Goal: Information Seeking & Learning: Learn about a topic

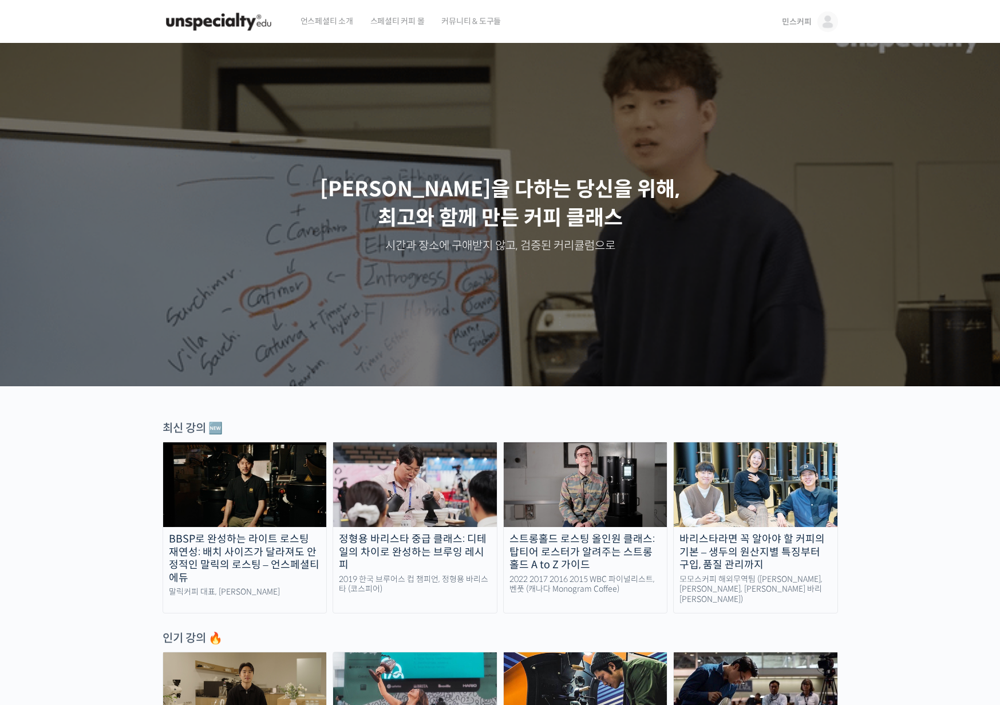
click at [817, 21] on link "민스커피" at bounding box center [810, 22] width 56 height 44
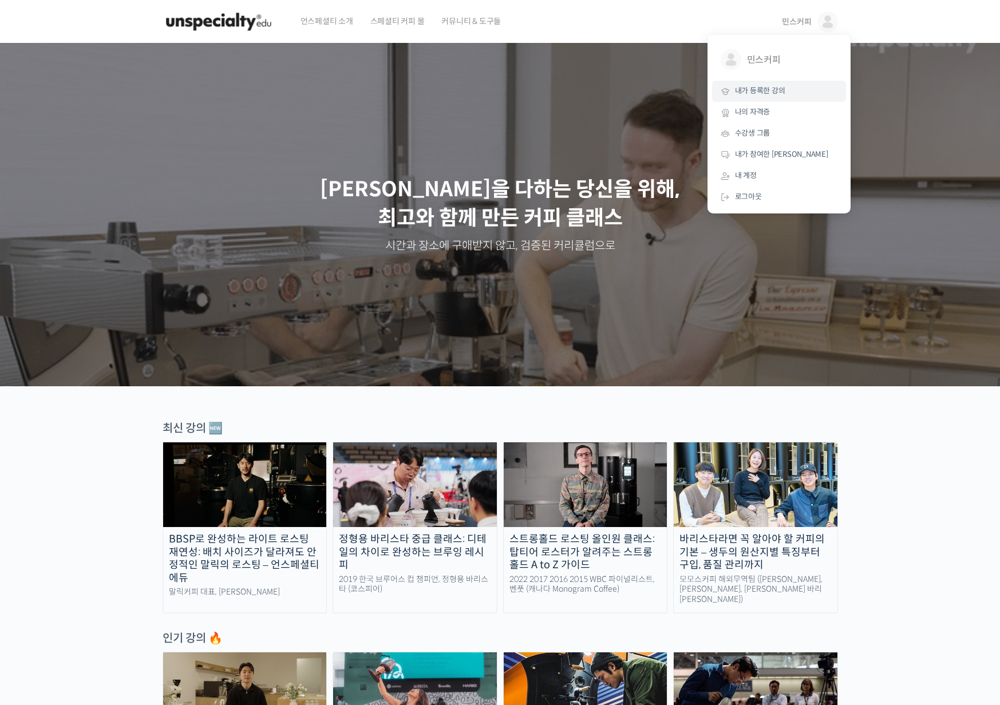
click at [758, 85] on link "내가 등록한 강의" at bounding box center [779, 91] width 134 height 21
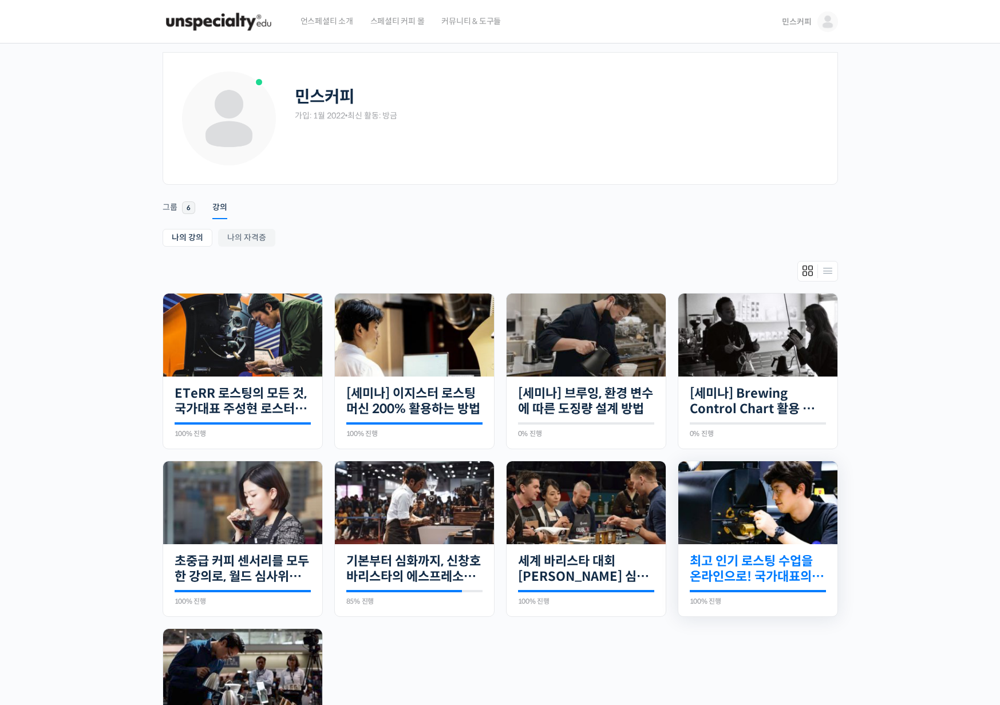
click at [718, 562] on link "최고 인기 로스팅 수업을 온라인으로! 국가대표의 로스팅 클래스" at bounding box center [758, 569] width 136 height 31
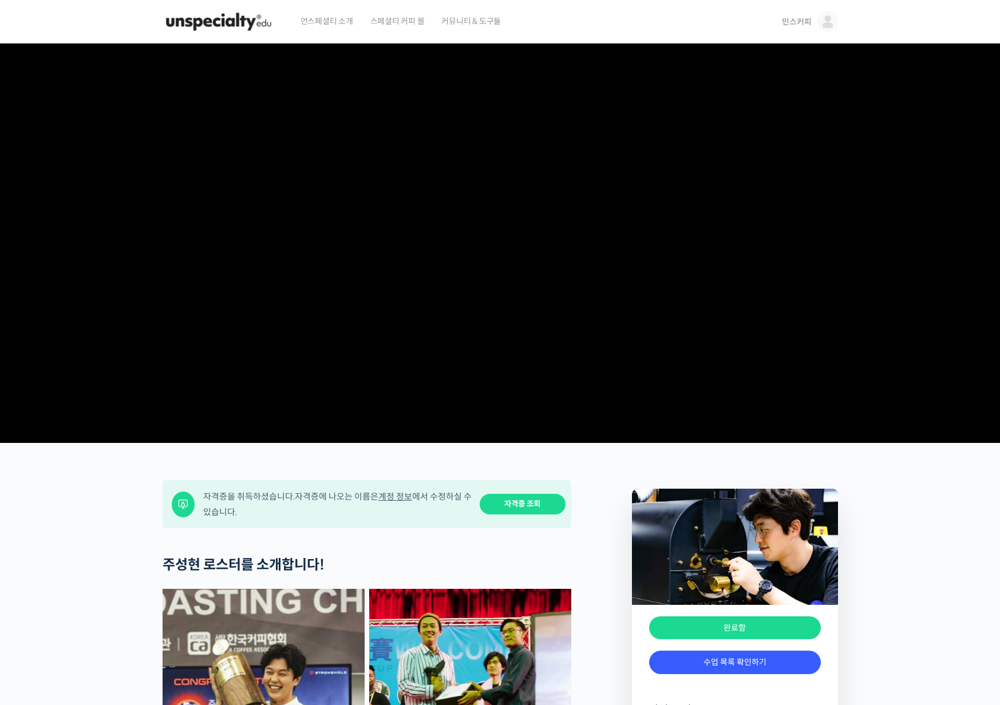
scroll to position [286, 0]
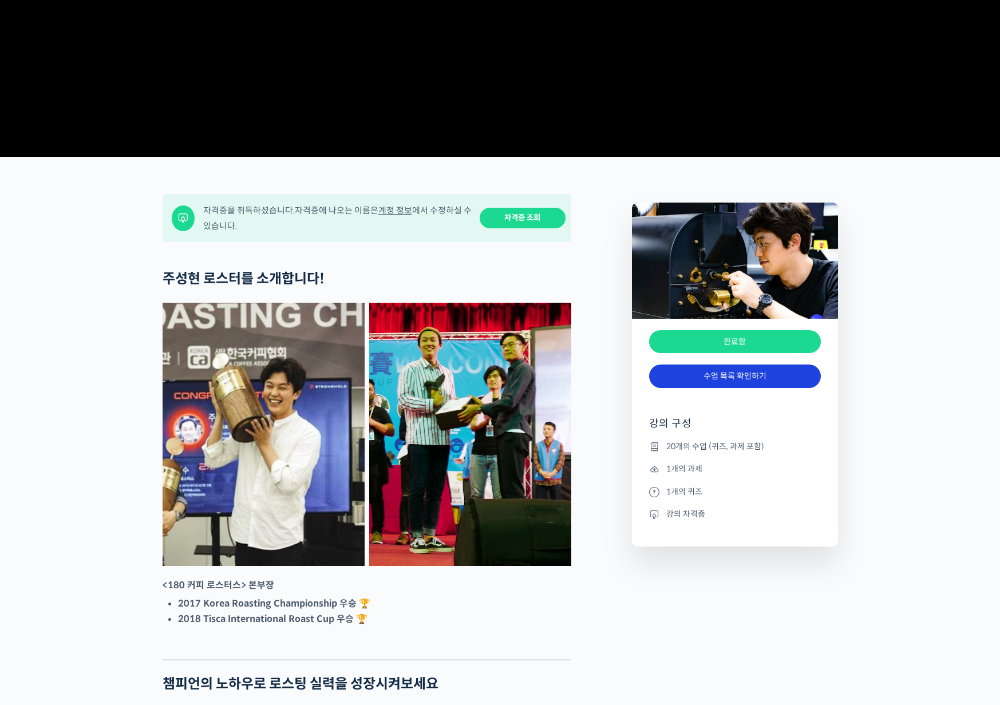
click at [748, 388] on link "수업 목록 확인하기" at bounding box center [735, 376] width 172 height 23
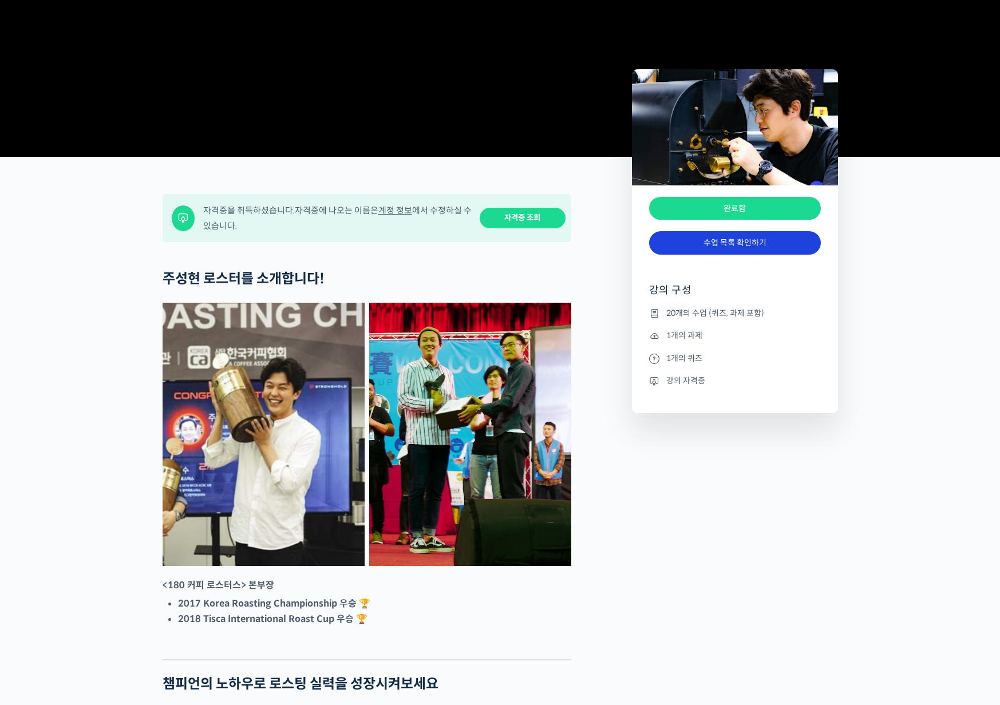
scroll to position [5514, 0]
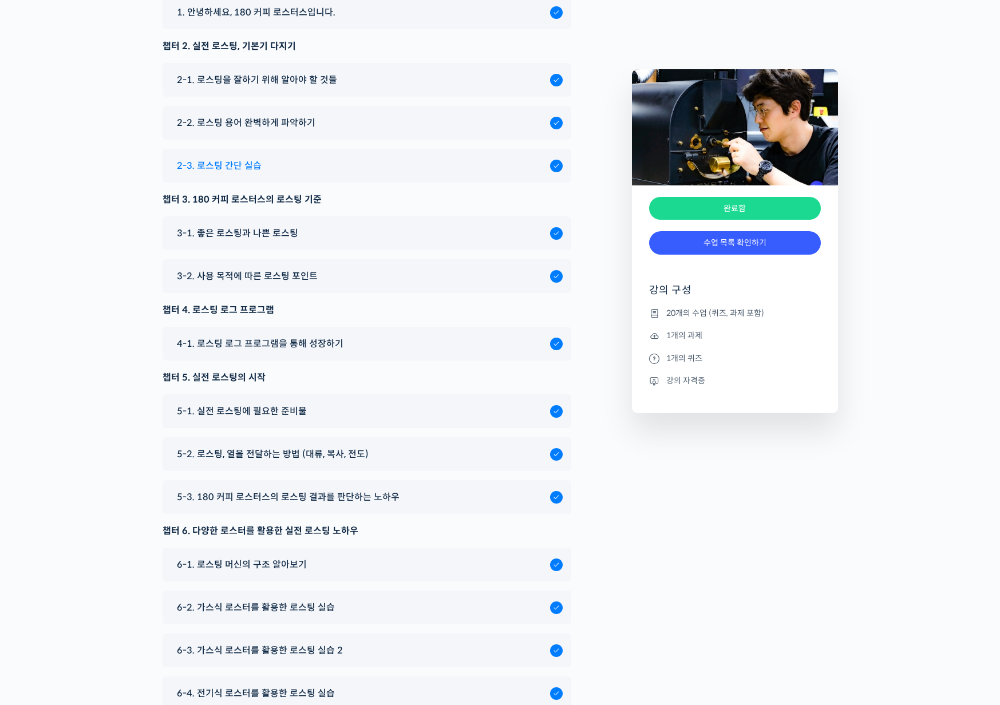
click at [240, 173] on span "2-3. 로스팅 간단 실습" at bounding box center [219, 165] width 85 height 15
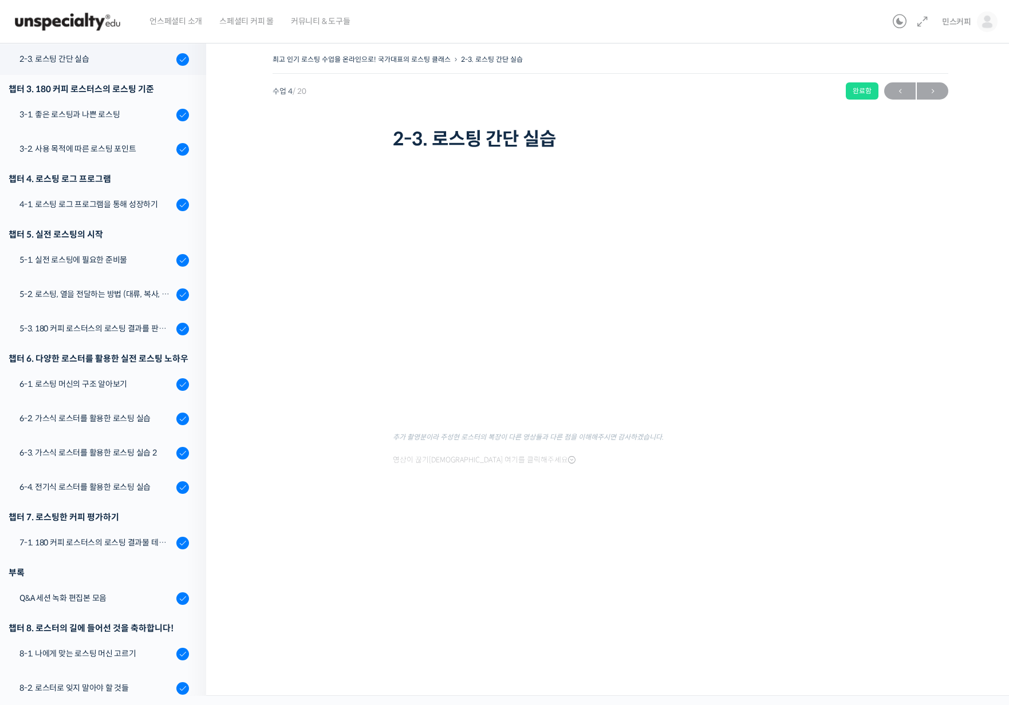
scroll to position [291, 0]
click at [97, 146] on div "3-2. 사용 목적에 따른 로스팅 포인트" at bounding box center [95, 148] width 153 height 13
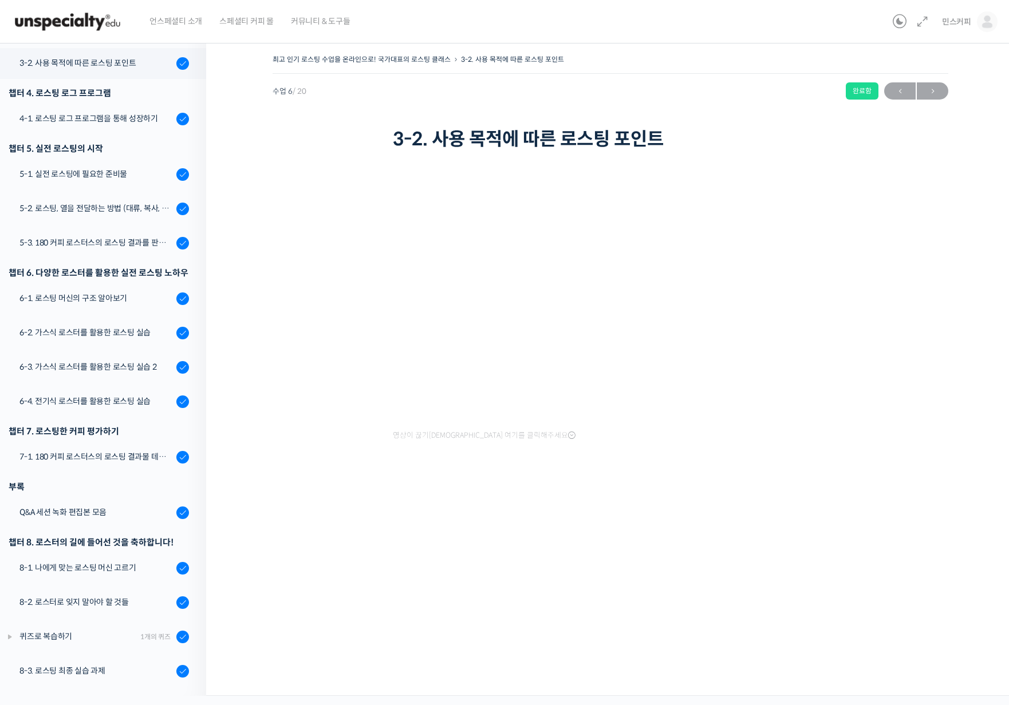
scroll to position [258, 0]
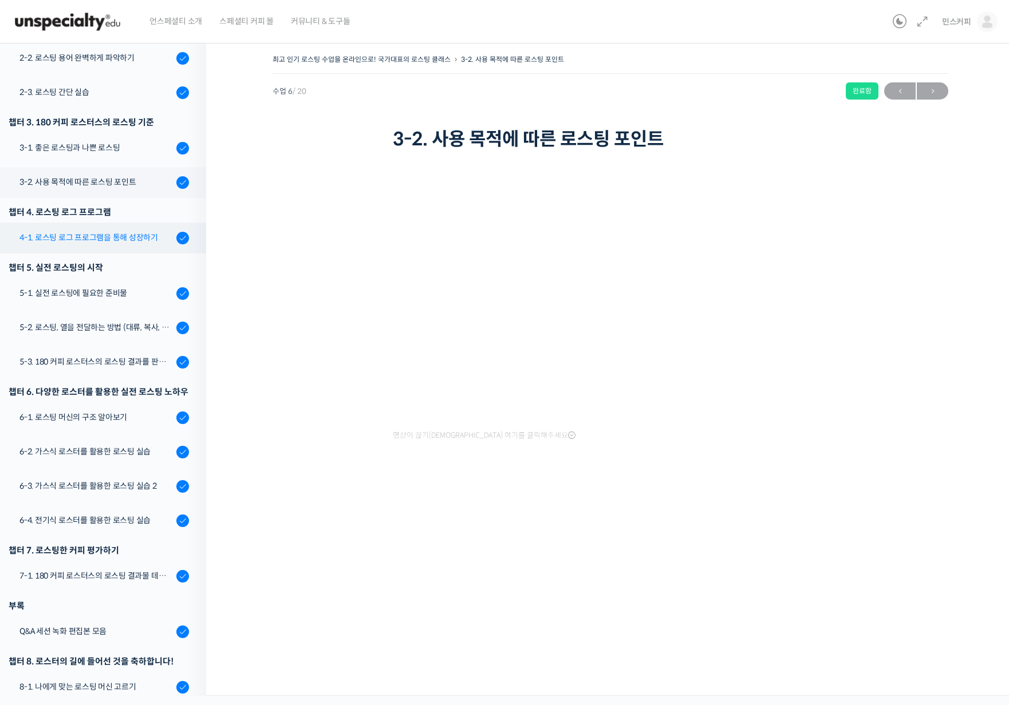
click at [70, 236] on div "4-1. 로스팅 로그 프로그램을 통해 성장하기" at bounding box center [95, 237] width 153 height 13
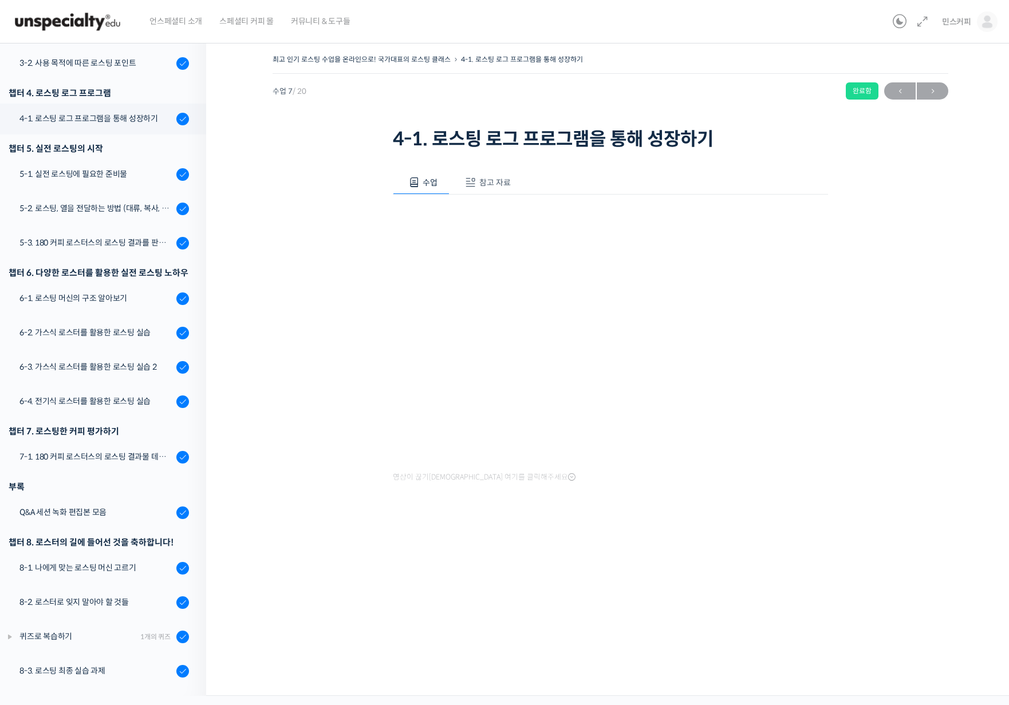
scroll to position [258, 0]
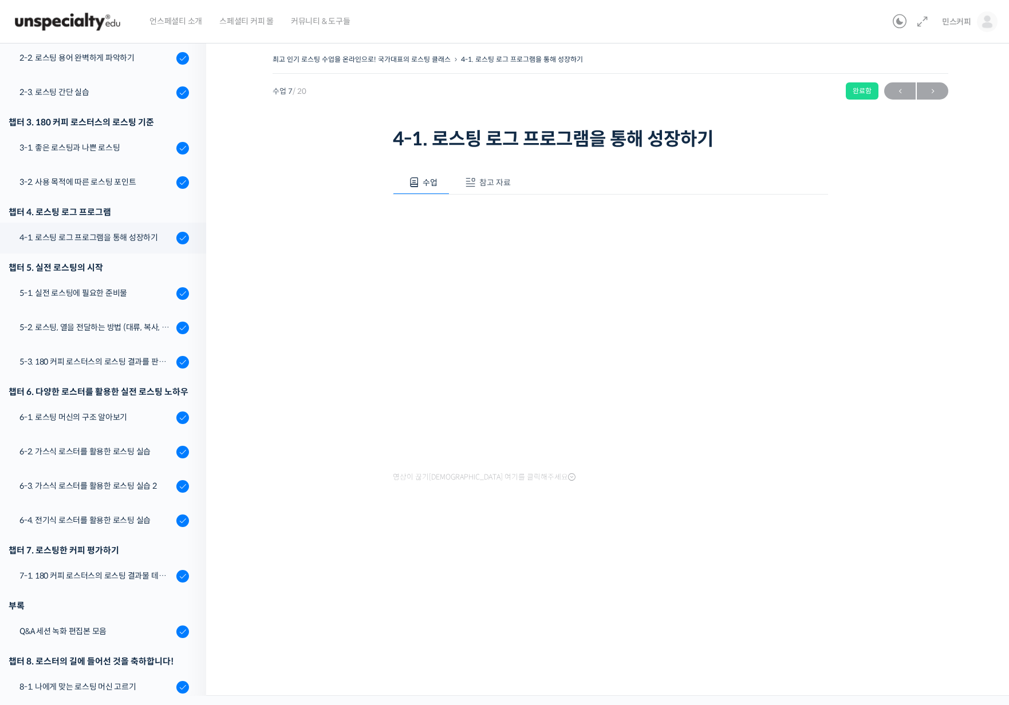
click at [306, 192] on div "최고 인기 로스팅 수업을 온라인으로! 국가대표의 로스팅 클래스 4-1. 로스팅 로그 프로그램을 통해 성장하기 완료함 수업 7 / 20 완료함 …" at bounding box center [610, 295] width 694 height 487
